Goal: Information Seeking & Learning: Learn about a topic

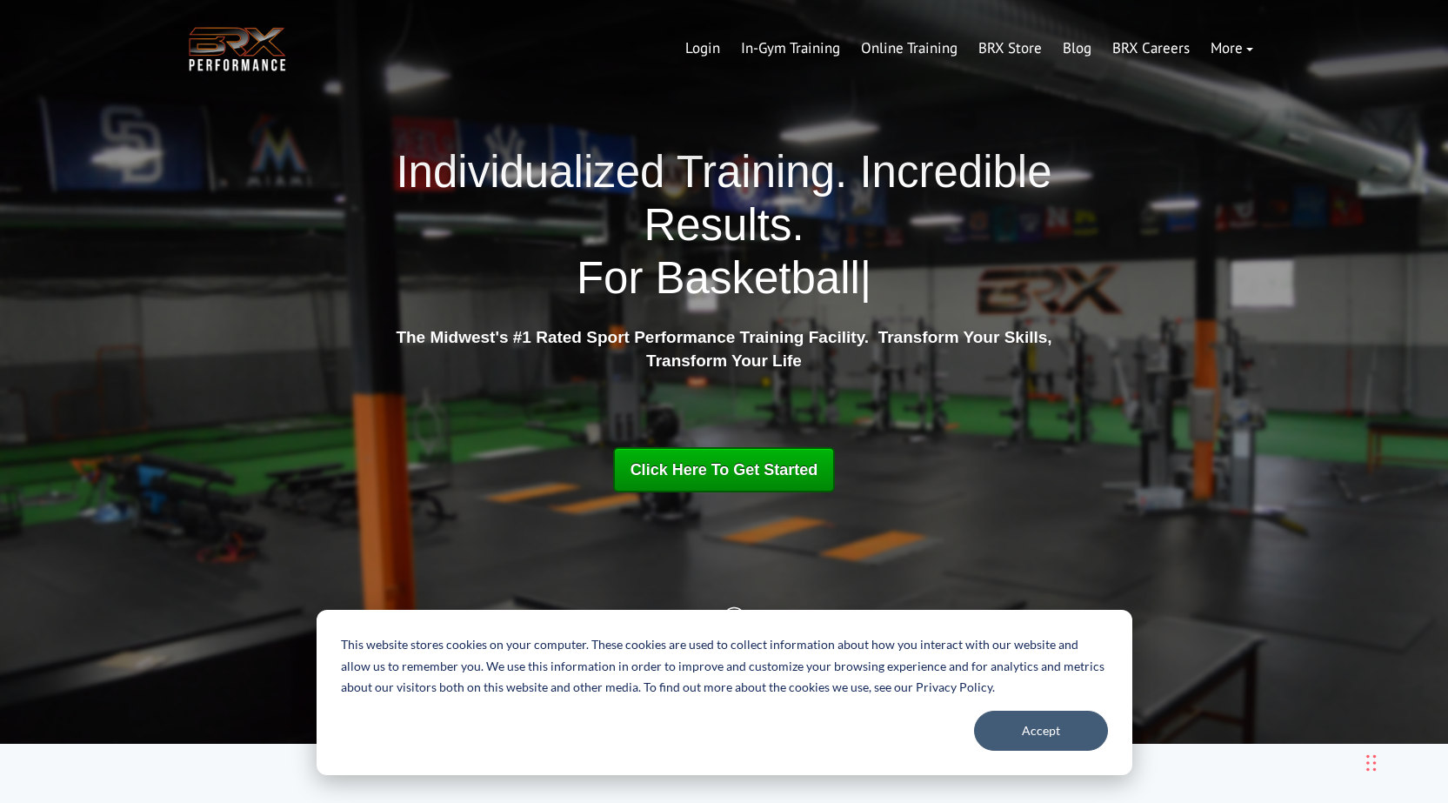
click at [1184, 478] on div "Individualized Training. Incredible Results. For Basketball | For Baseball For …" at bounding box center [724, 372] width 1079 height 454
click at [1006, 735] on button "Accept" at bounding box center [1041, 731] width 134 height 40
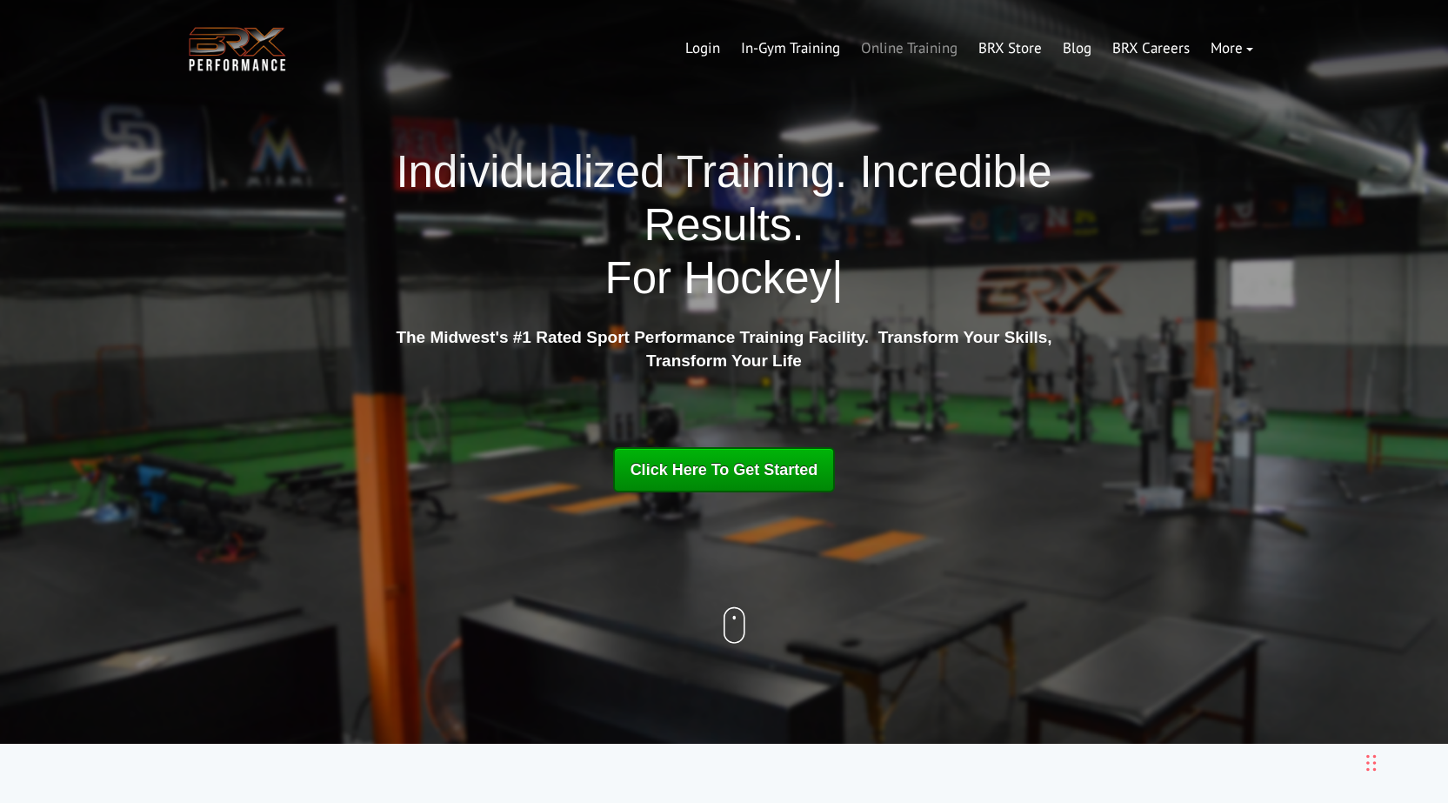
click at [911, 41] on link "Online Training" at bounding box center [909, 49] width 117 height 42
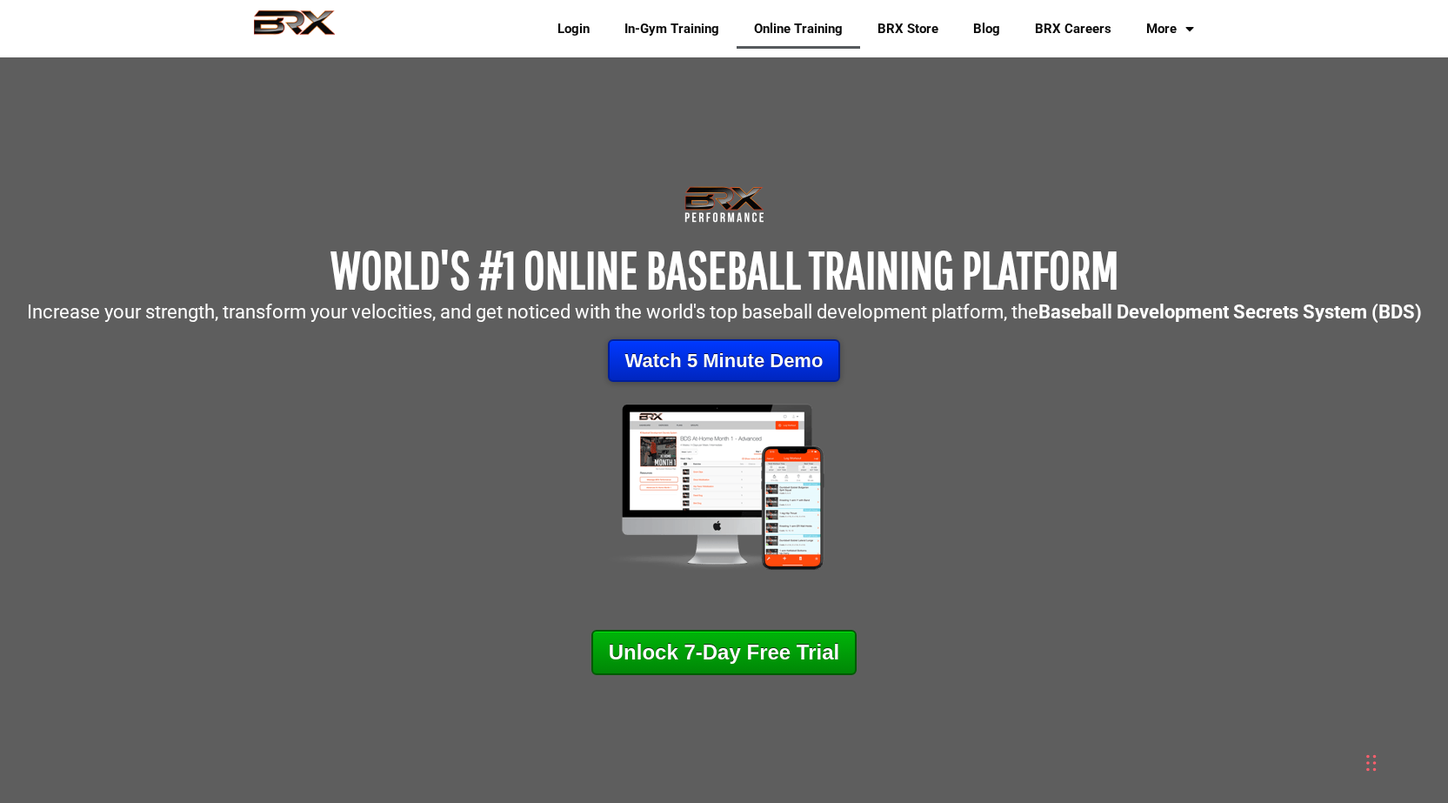
click at [698, 365] on link "Watch 5 Minute Demo" at bounding box center [724, 360] width 233 height 43
